Goal: Book appointment/travel/reservation

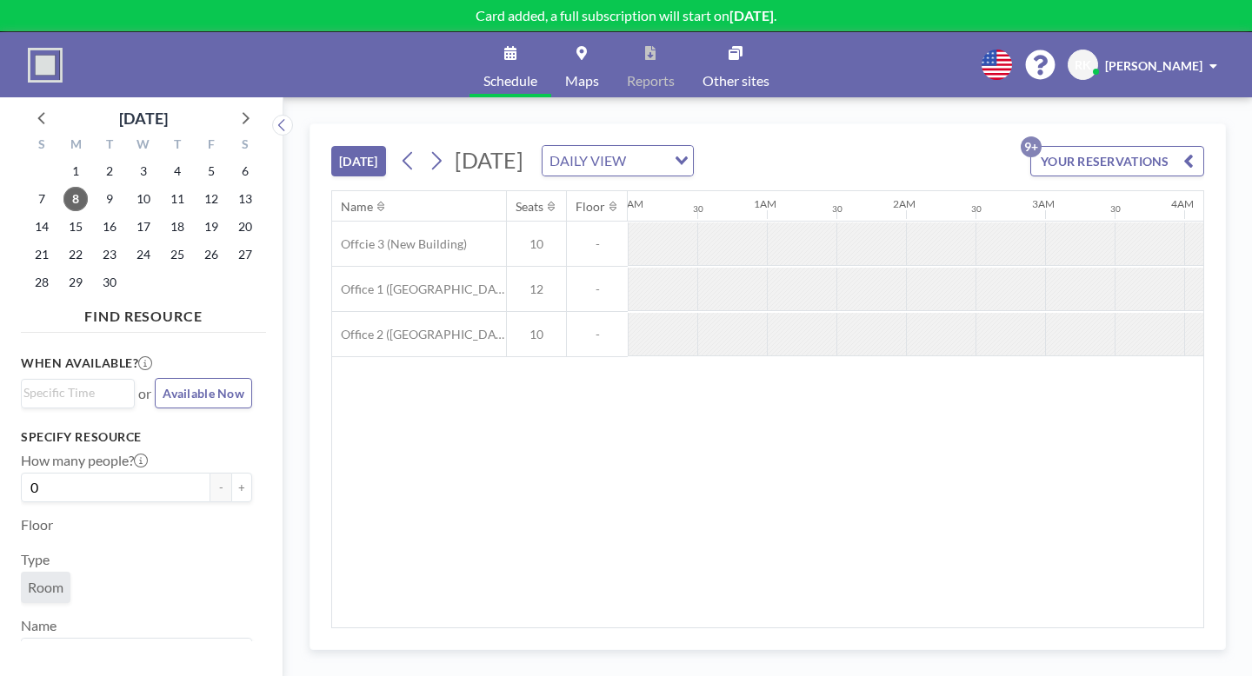
scroll to position [0, 1187]
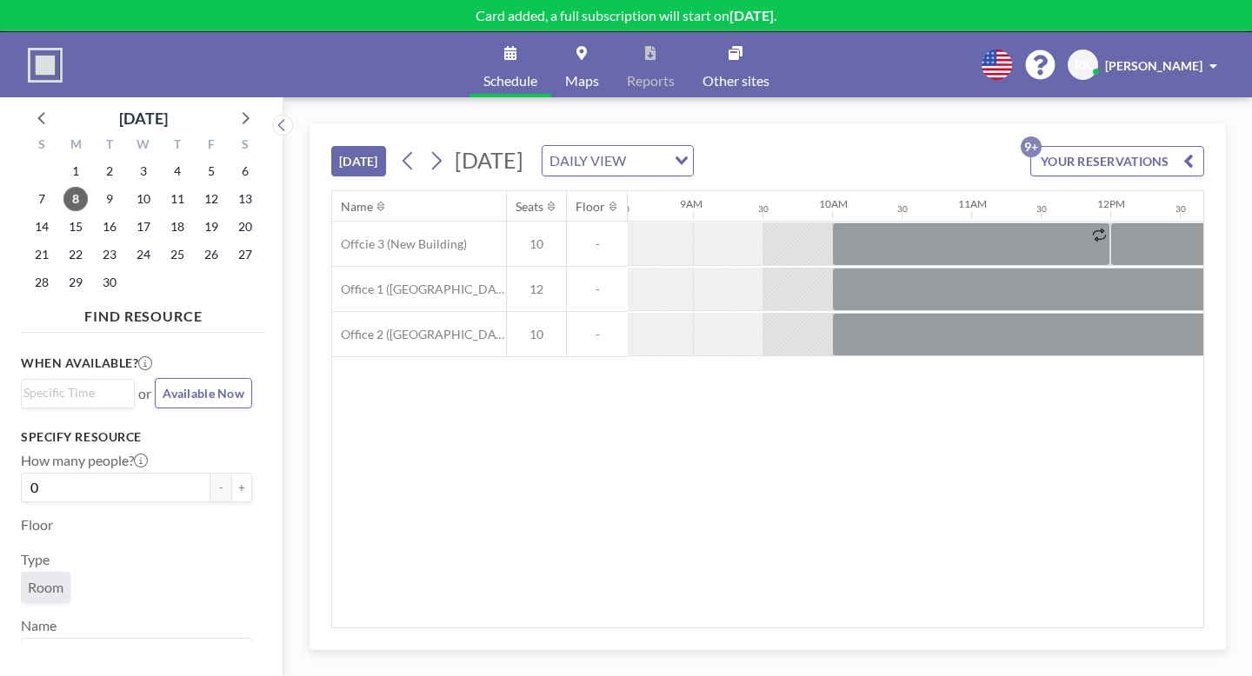
click at [377, 199] on div at bounding box center [383, 206] width 13 height 14
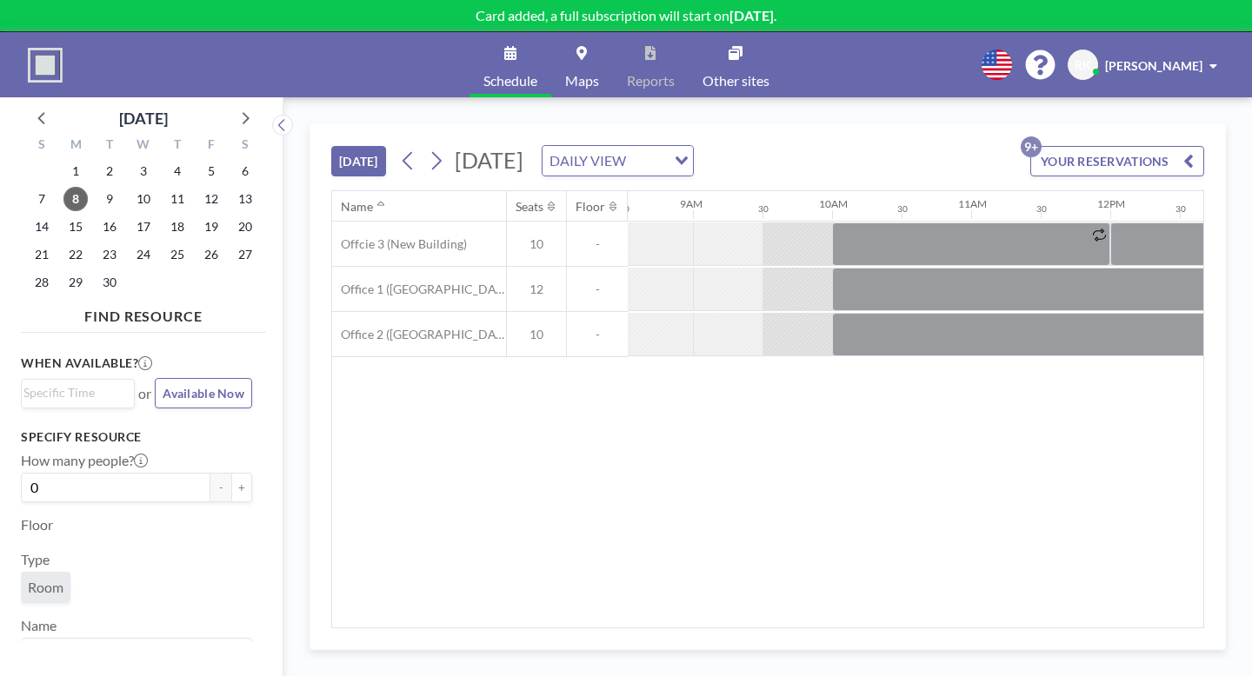
click at [377, 199] on div at bounding box center [383, 206] width 13 height 14
click at [373, 199] on div at bounding box center [381, 206] width 17 height 14
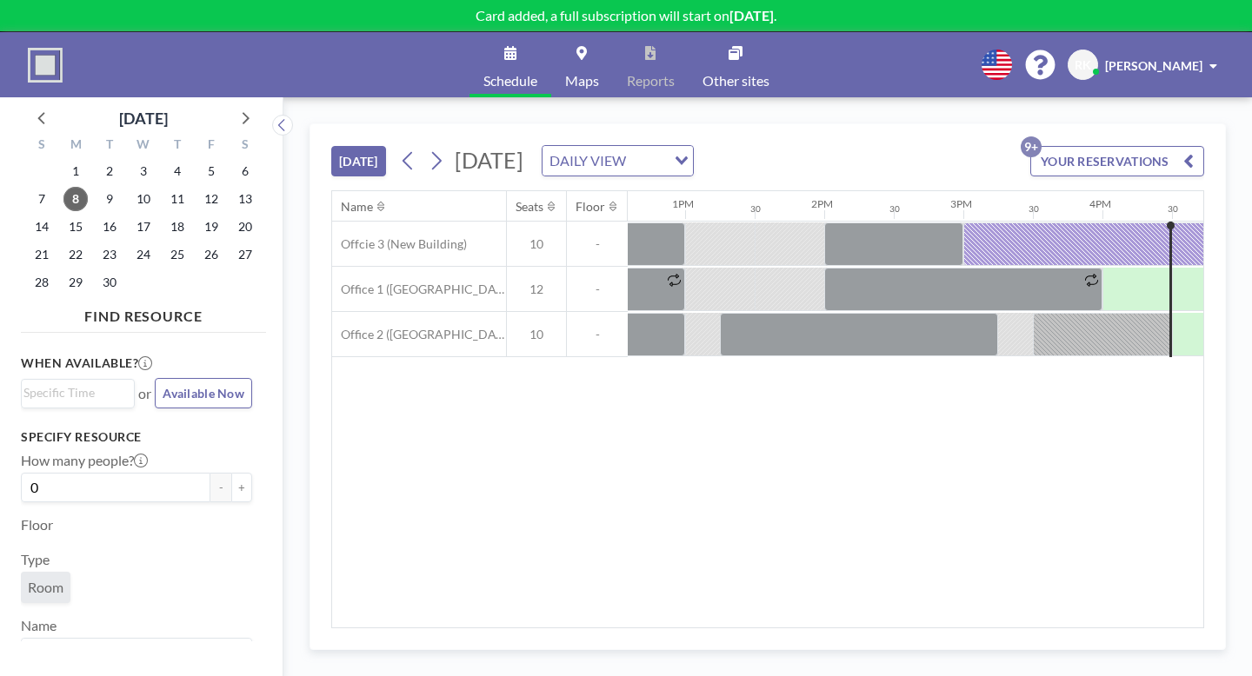
scroll to position [0, 1752]
click at [36, 579] on span "Room" at bounding box center [46, 587] width 36 height 17
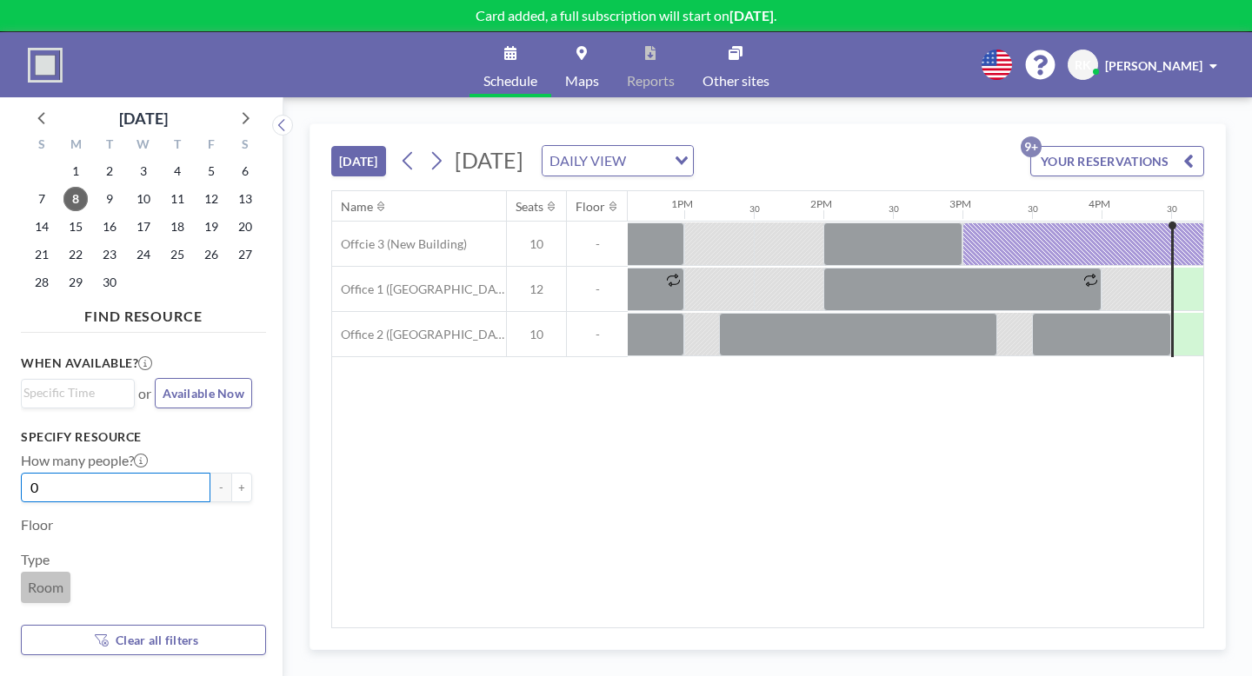
click at [74, 473] on input "0" at bounding box center [116, 488] width 190 height 30
click at [707, 50] on link "Other sites" at bounding box center [735, 64] width 95 height 65
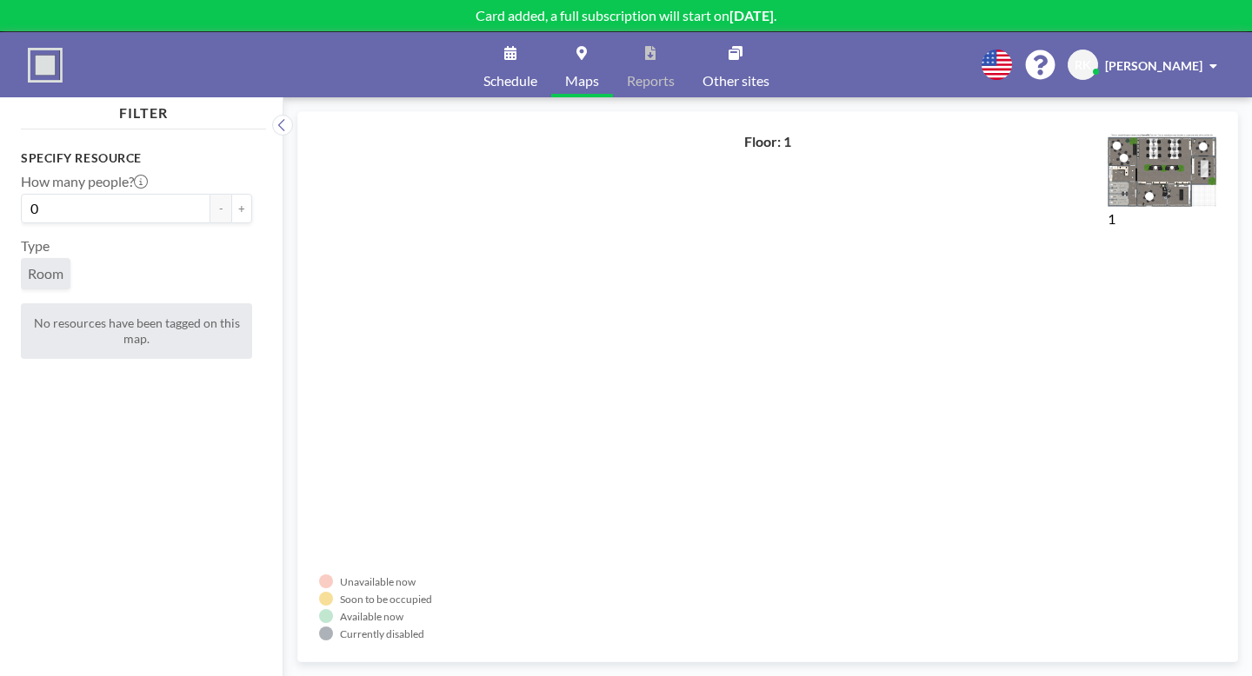
click at [530, 51] on link "Schedule" at bounding box center [510, 64] width 82 height 65
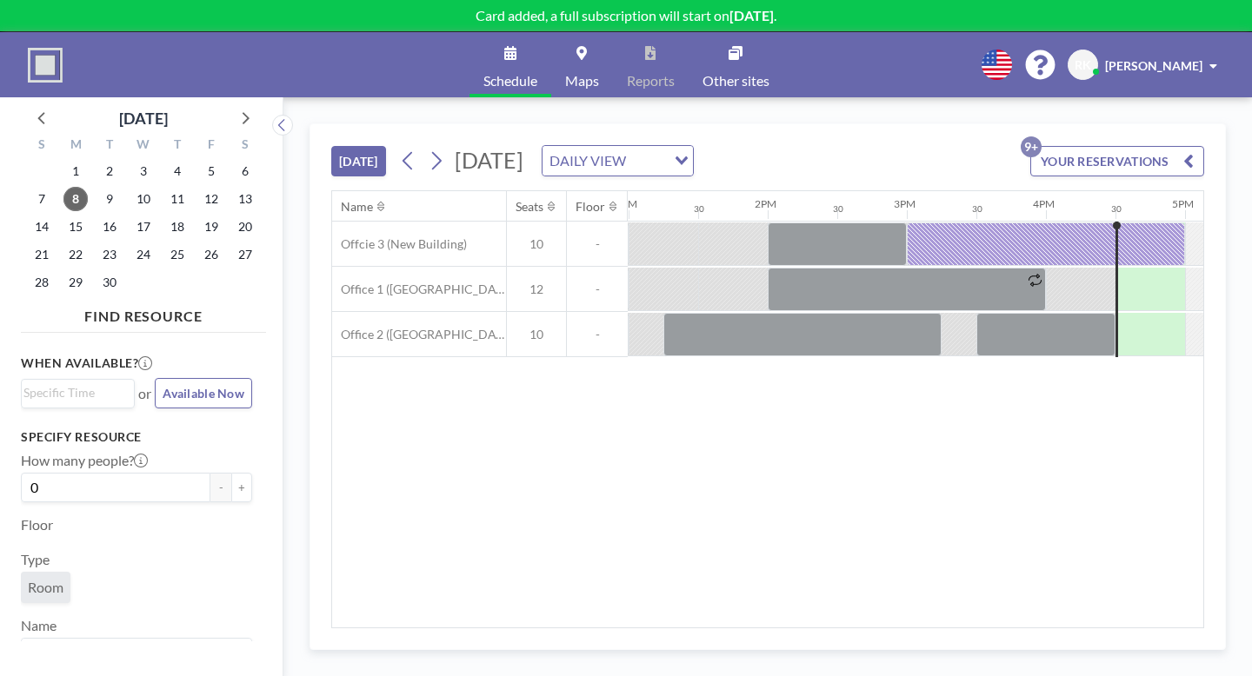
scroll to position [0, 1808]
click at [428, 148] on icon at bounding box center [436, 161] width 17 height 26
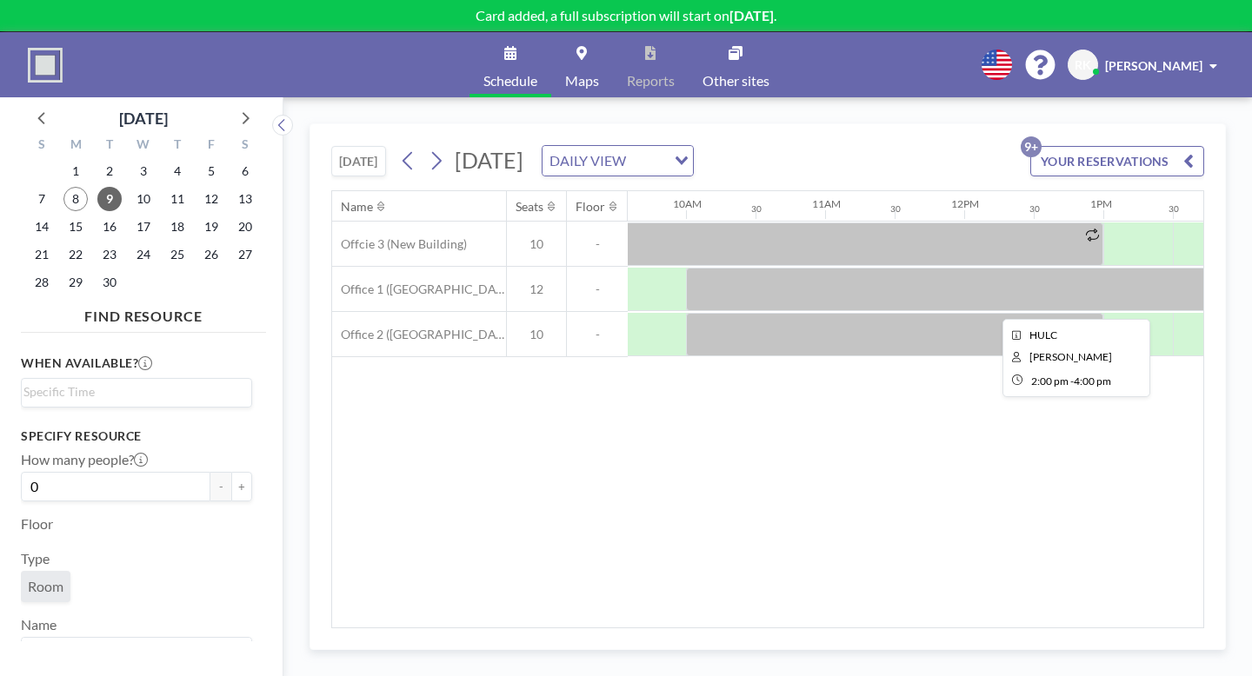
scroll to position [0, 1335]
click at [428, 148] on icon at bounding box center [436, 161] width 17 height 26
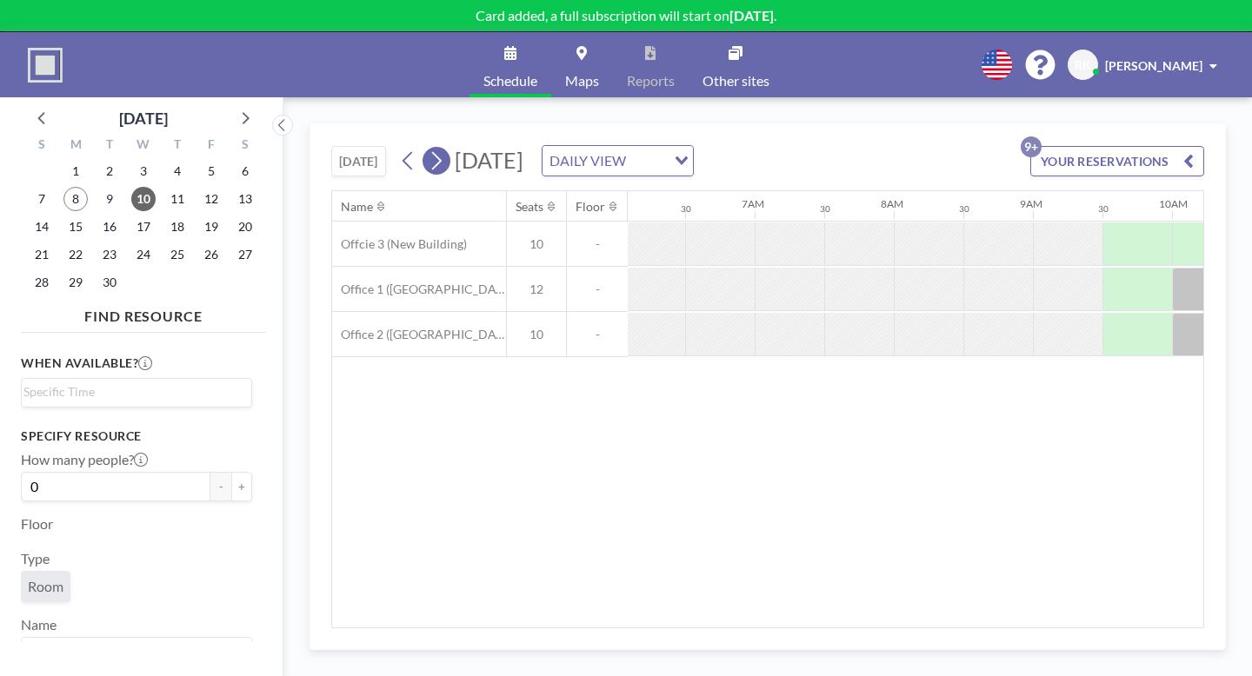
scroll to position [0, 848]
click at [428, 148] on icon at bounding box center [436, 161] width 17 height 26
